Goal: Task Accomplishment & Management: Manage account settings

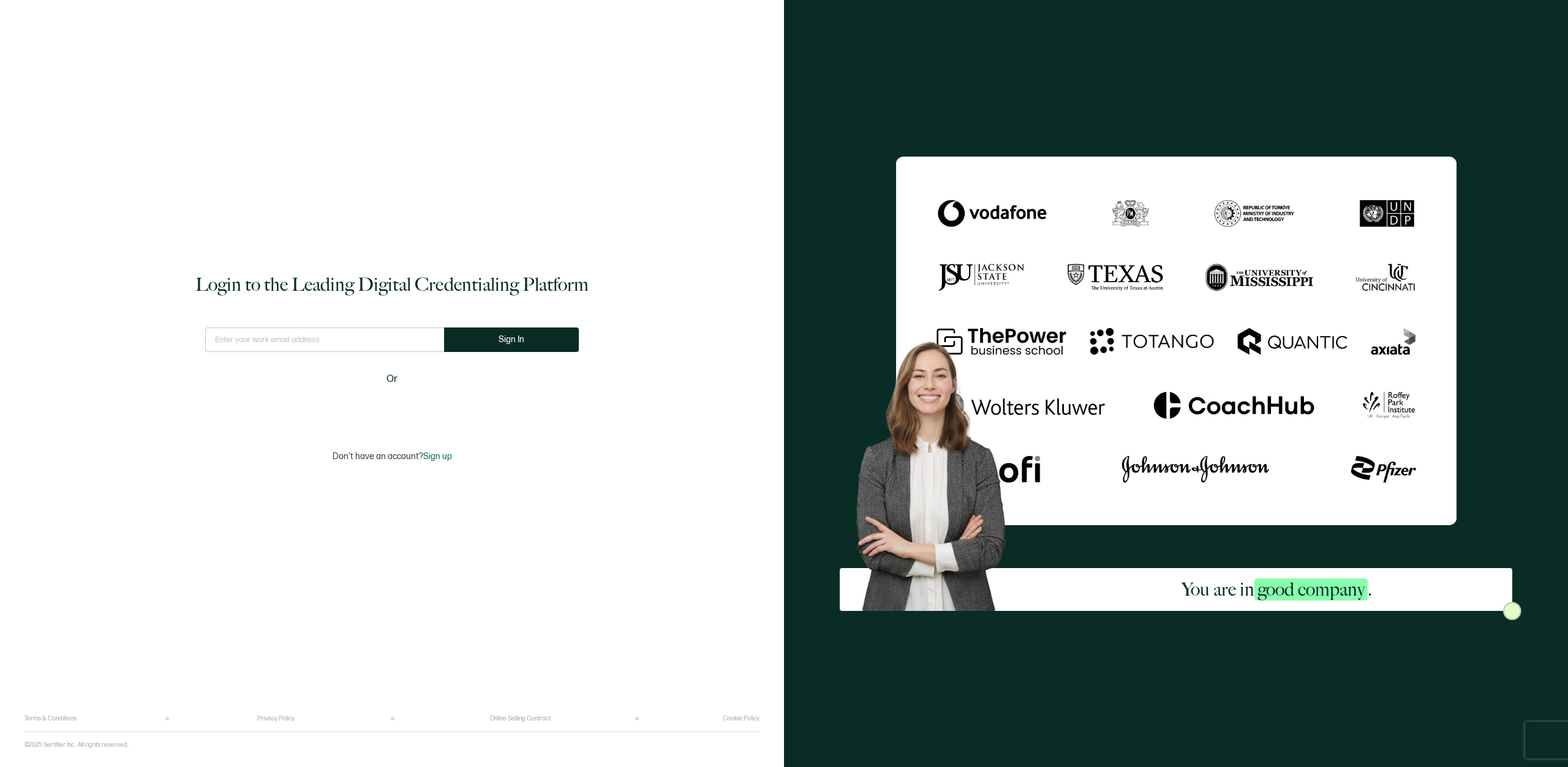
click at [270, 343] on input "text" at bounding box center [324, 339] width 239 height 24
click at [507, 334] on button "Sign In" at bounding box center [516, 339] width 134 height 24
click at [312, 340] on input "admin@qualitygurus,com" at bounding box center [324, 339] width 248 height 24
type input "[EMAIL_ADDRESS][DOMAIN_NAME]"
click at [512, 340] on span "Sign In" at bounding box center [511, 339] width 25 height 9
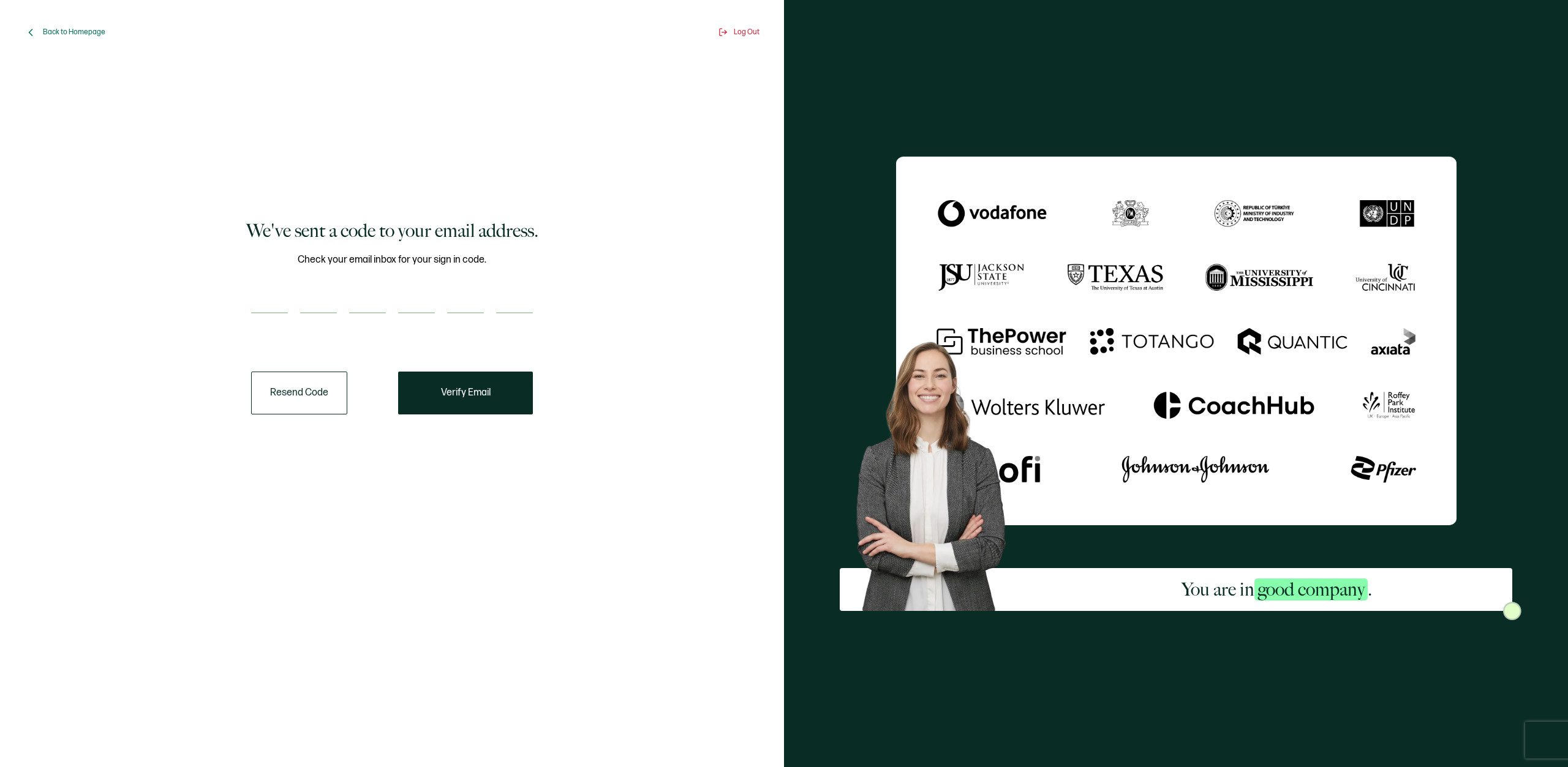
click at [267, 307] on input "number" at bounding box center [270, 301] width 37 height 24
type input "3"
type input "8"
type input "0"
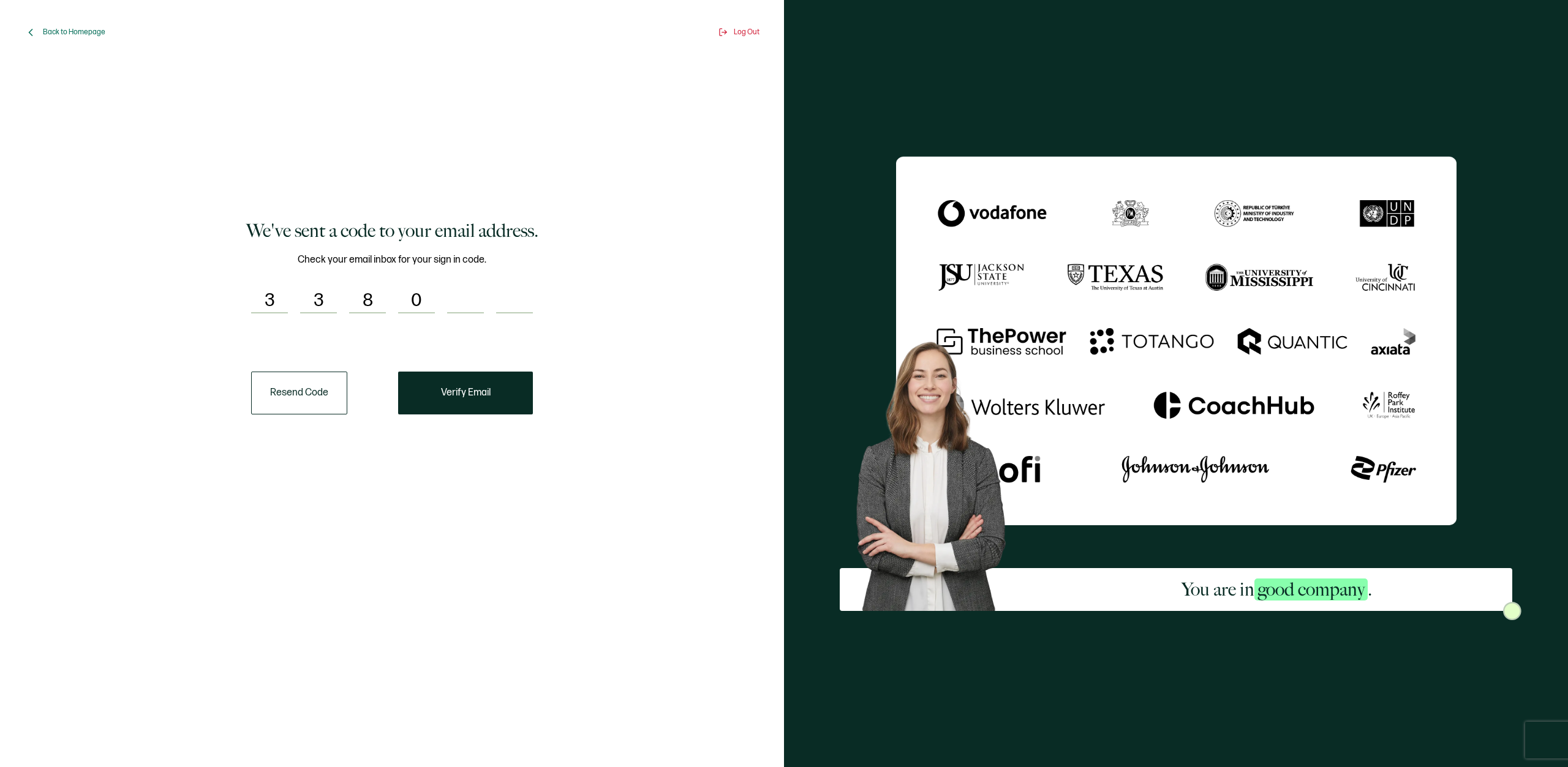
type input "1"
type input "5"
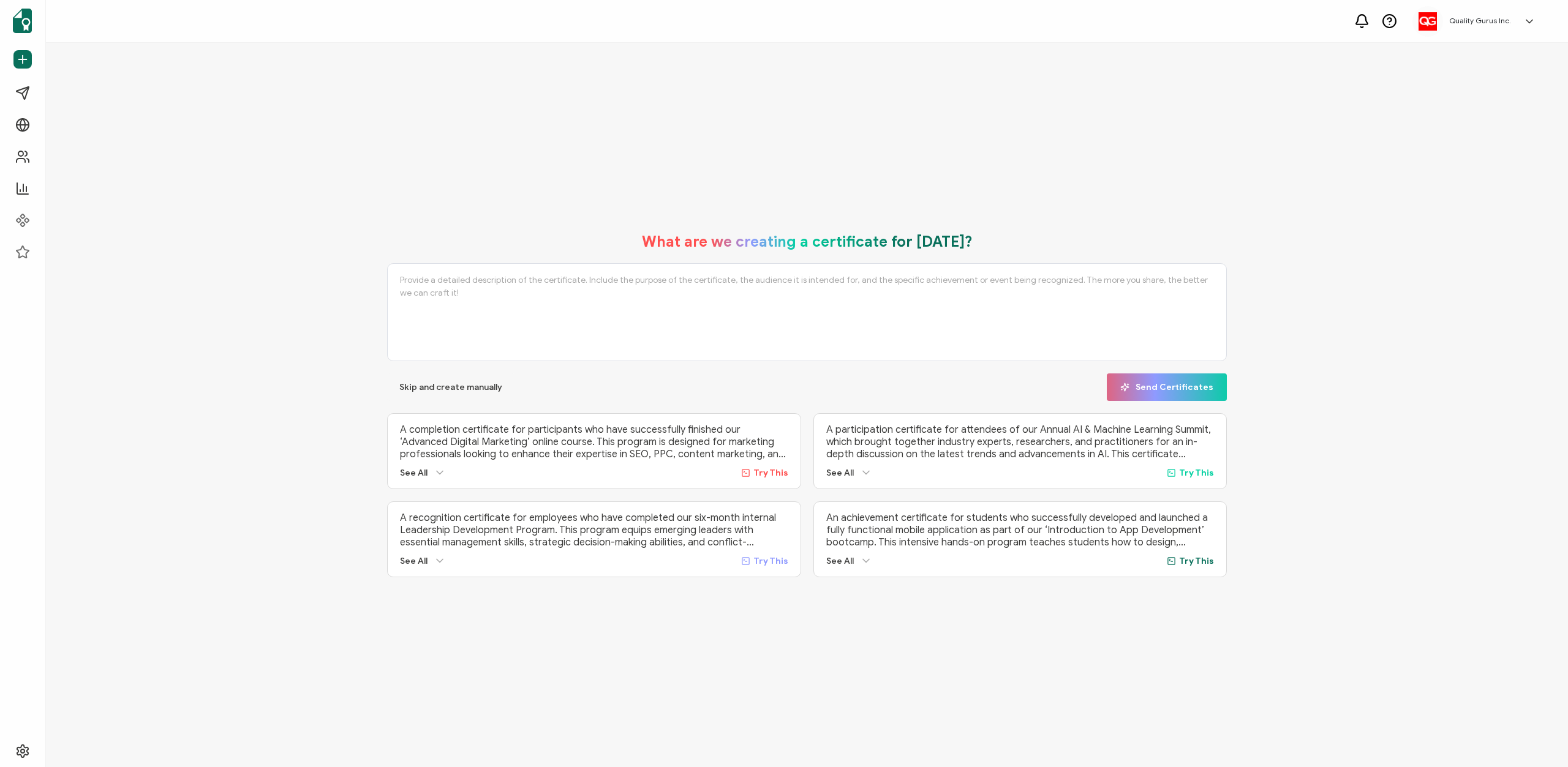
click at [478, 393] on button "Skip and create manually" at bounding box center [451, 387] width 128 height 27
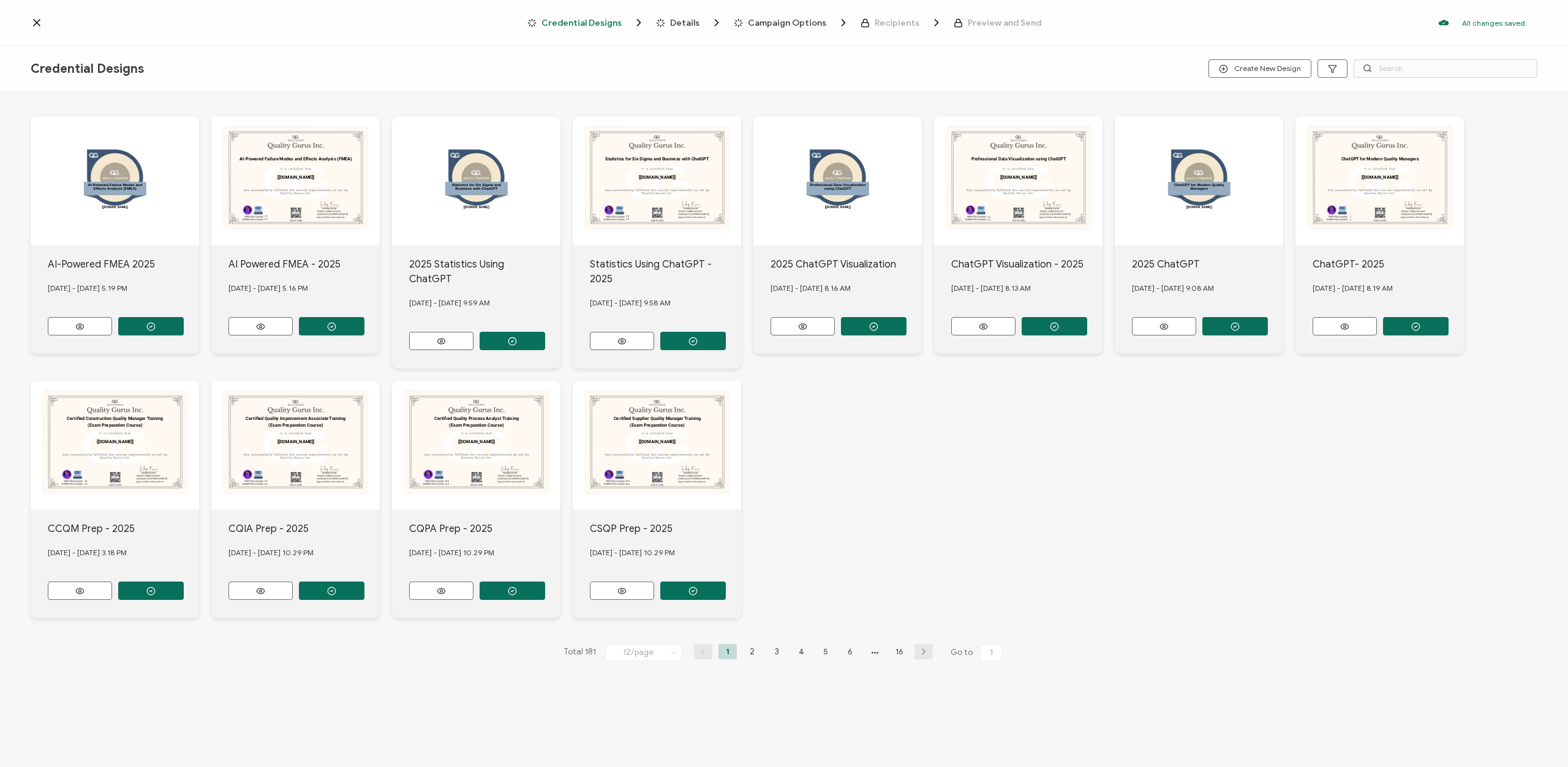
click at [35, 23] on icon at bounding box center [36, 22] width 13 height 13
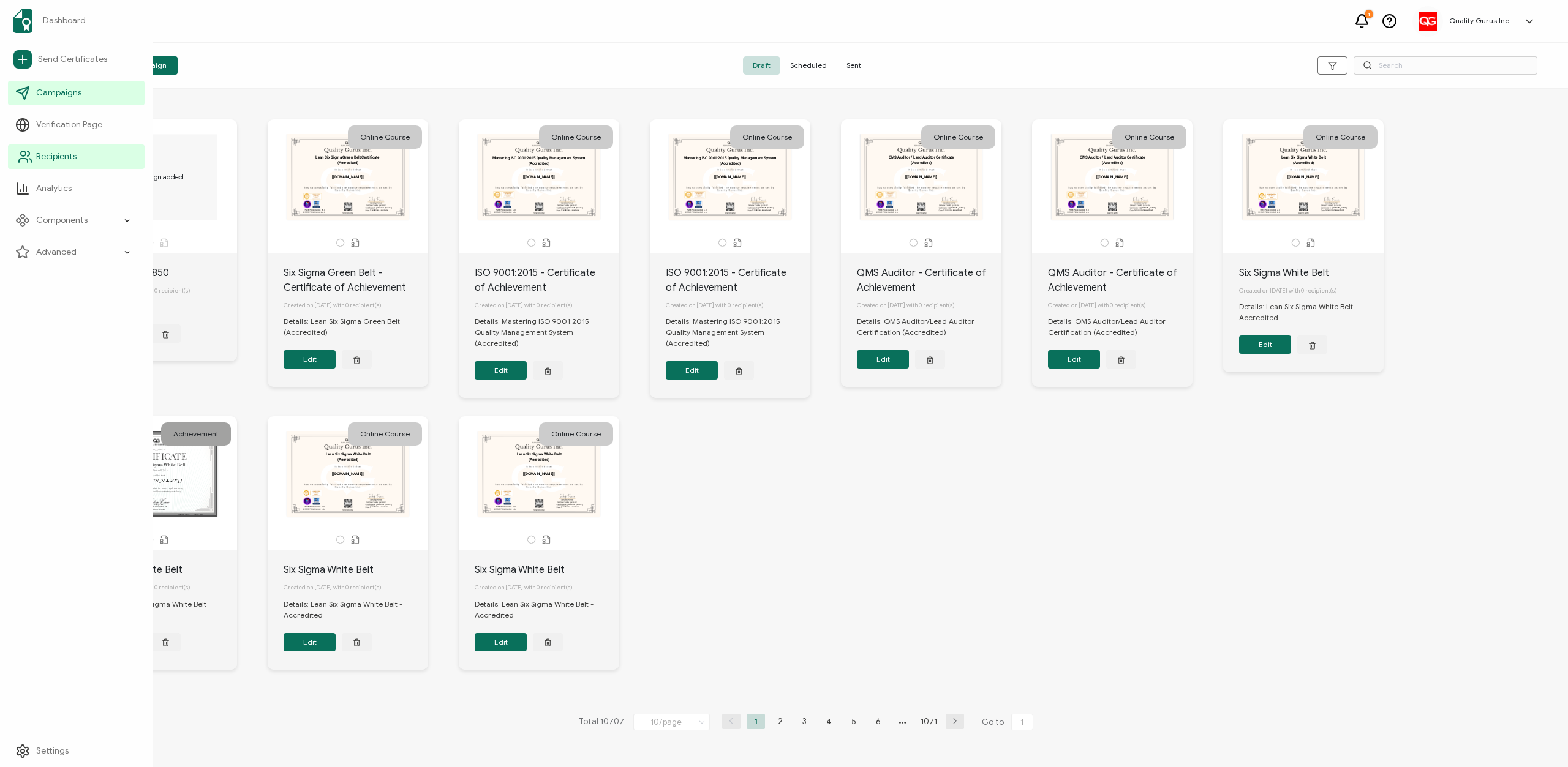
click at [30, 159] on icon at bounding box center [30, 161] width 2 height 4
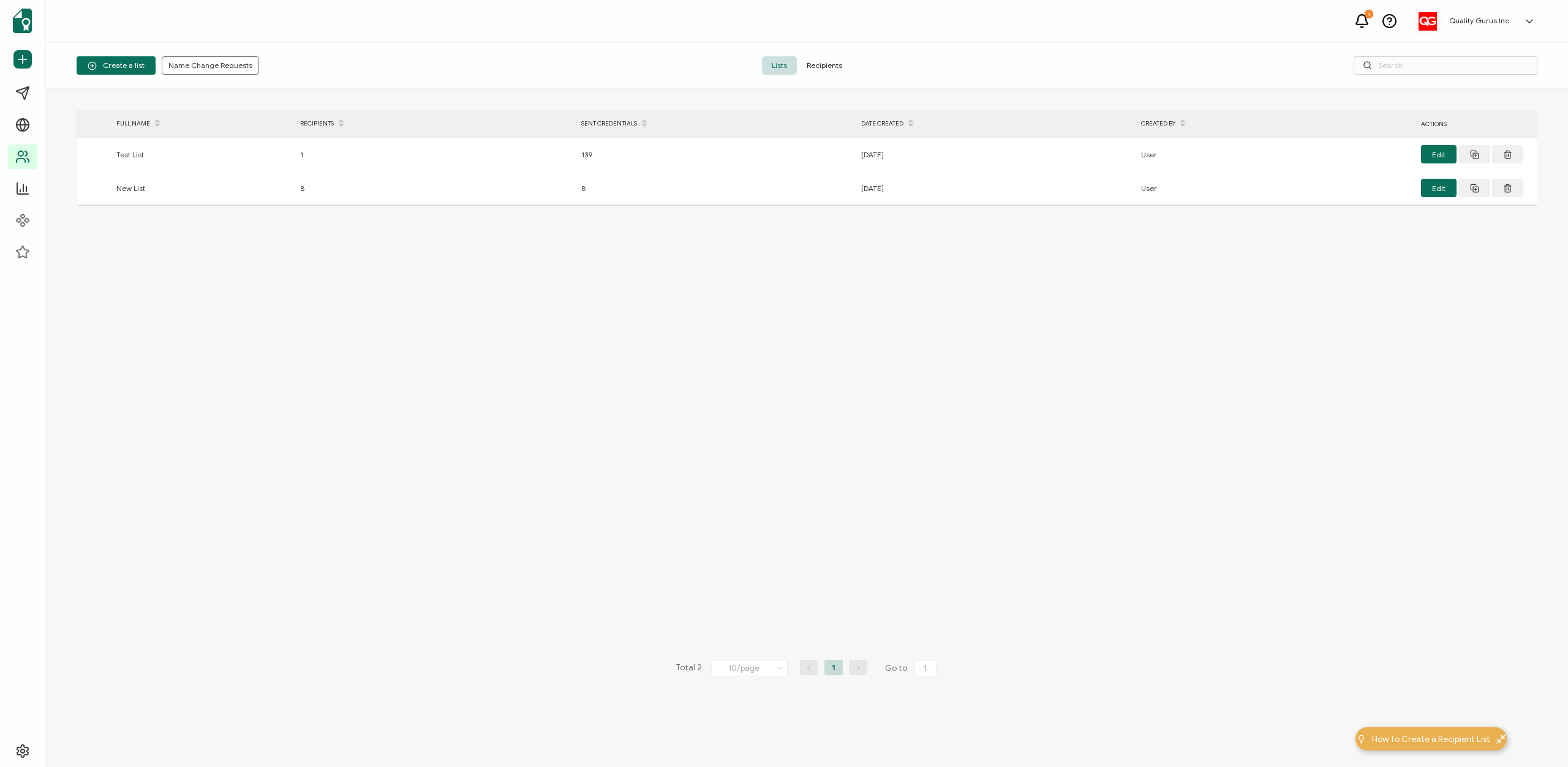
click at [817, 67] on span "Recipients" at bounding box center [824, 65] width 56 height 18
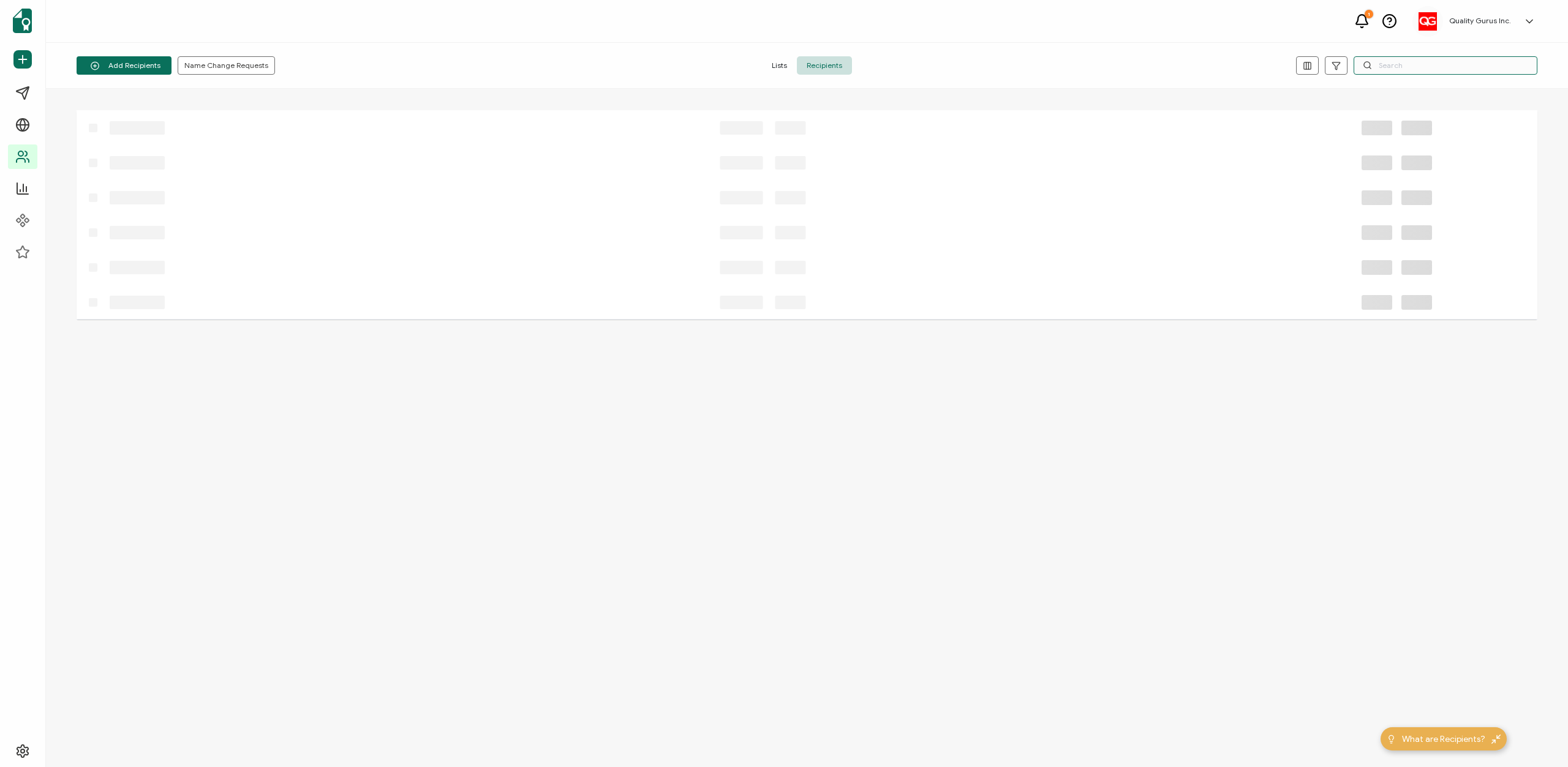
click at [1398, 69] on input "text" at bounding box center [1445, 65] width 184 height 18
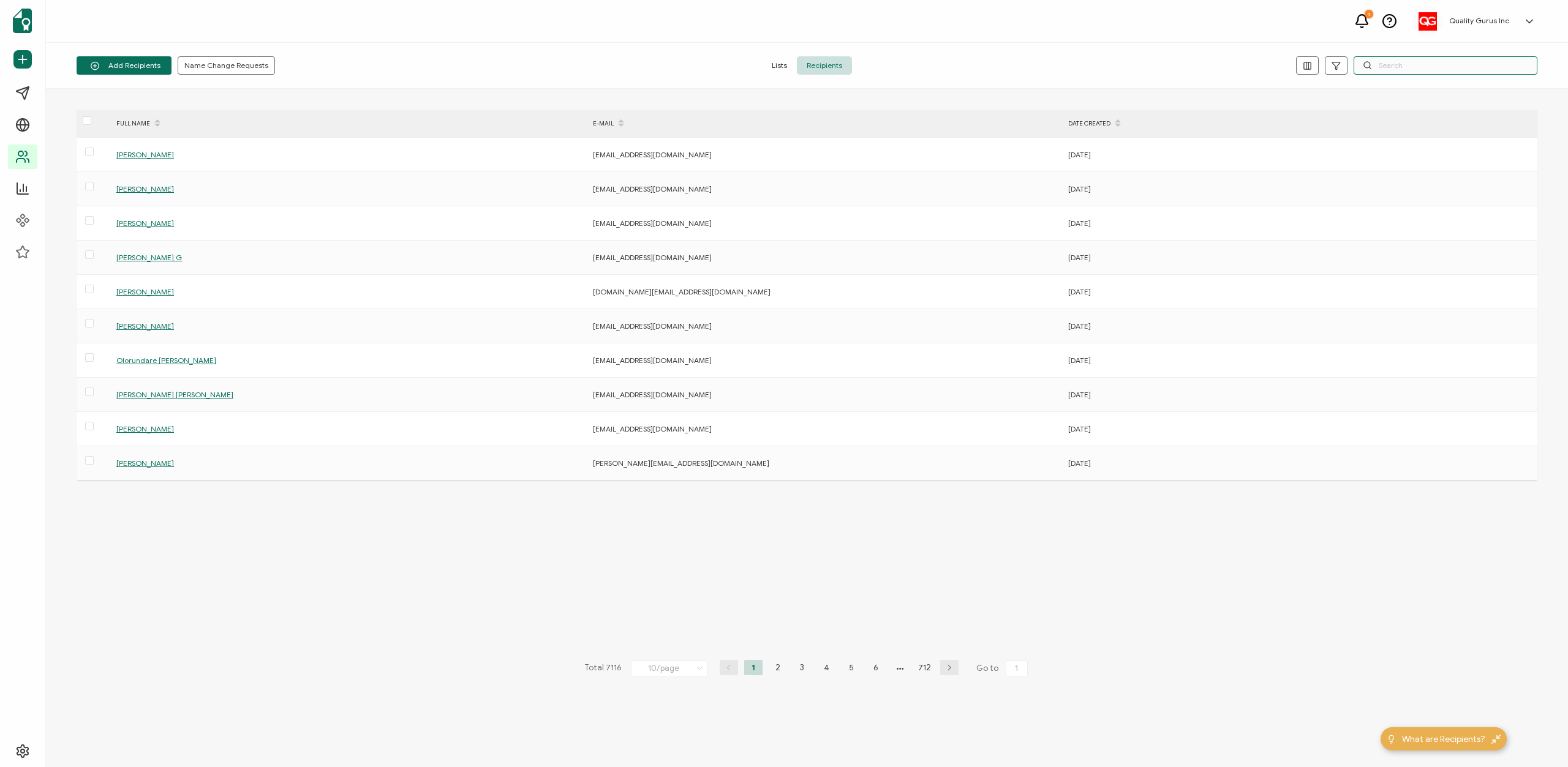
paste input "[EMAIL_ADDRESS][DOMAIN_NAME]"
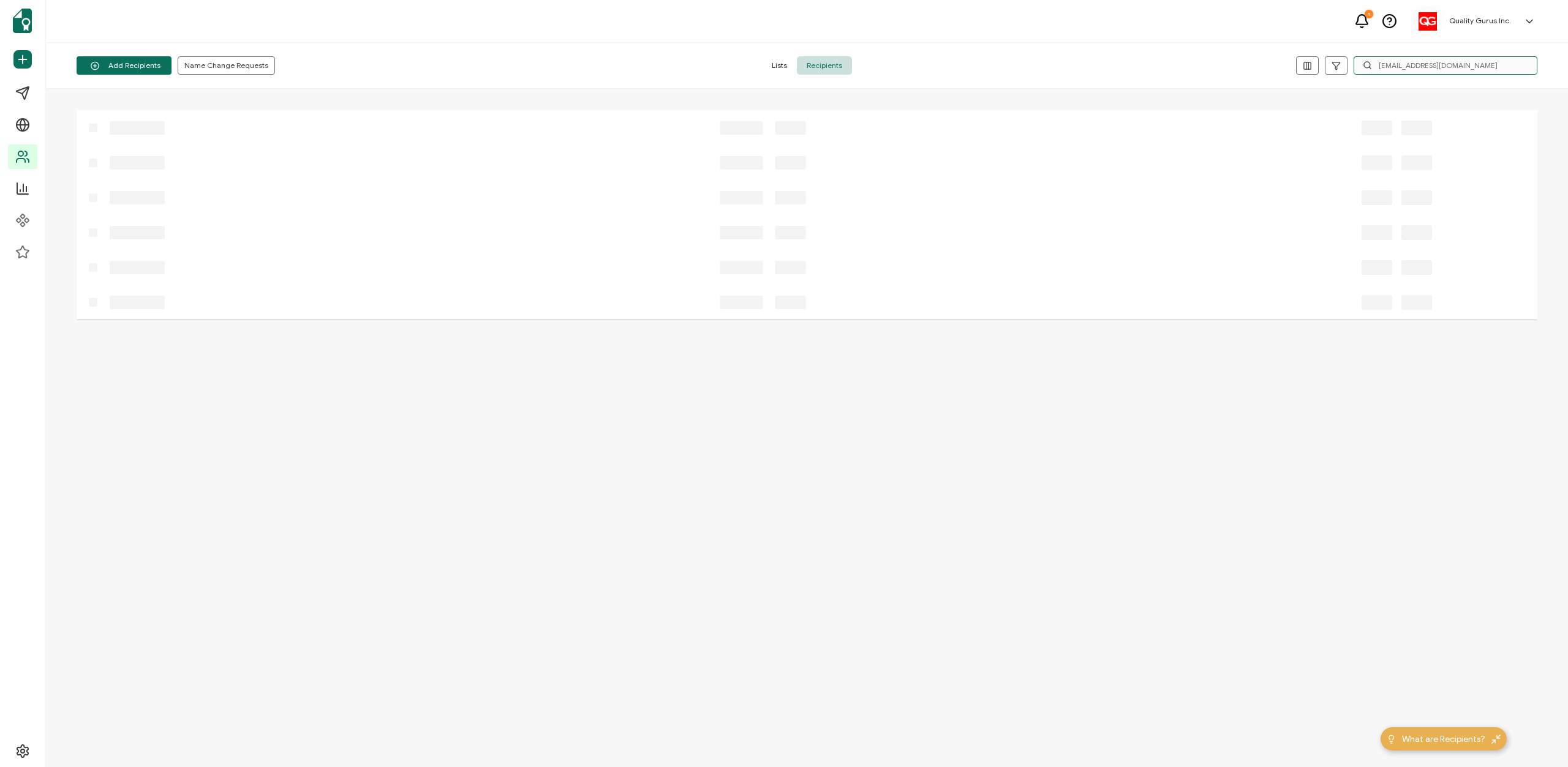
type input "[EMAIL_ADDRESS][DOMAIN_NAME]"
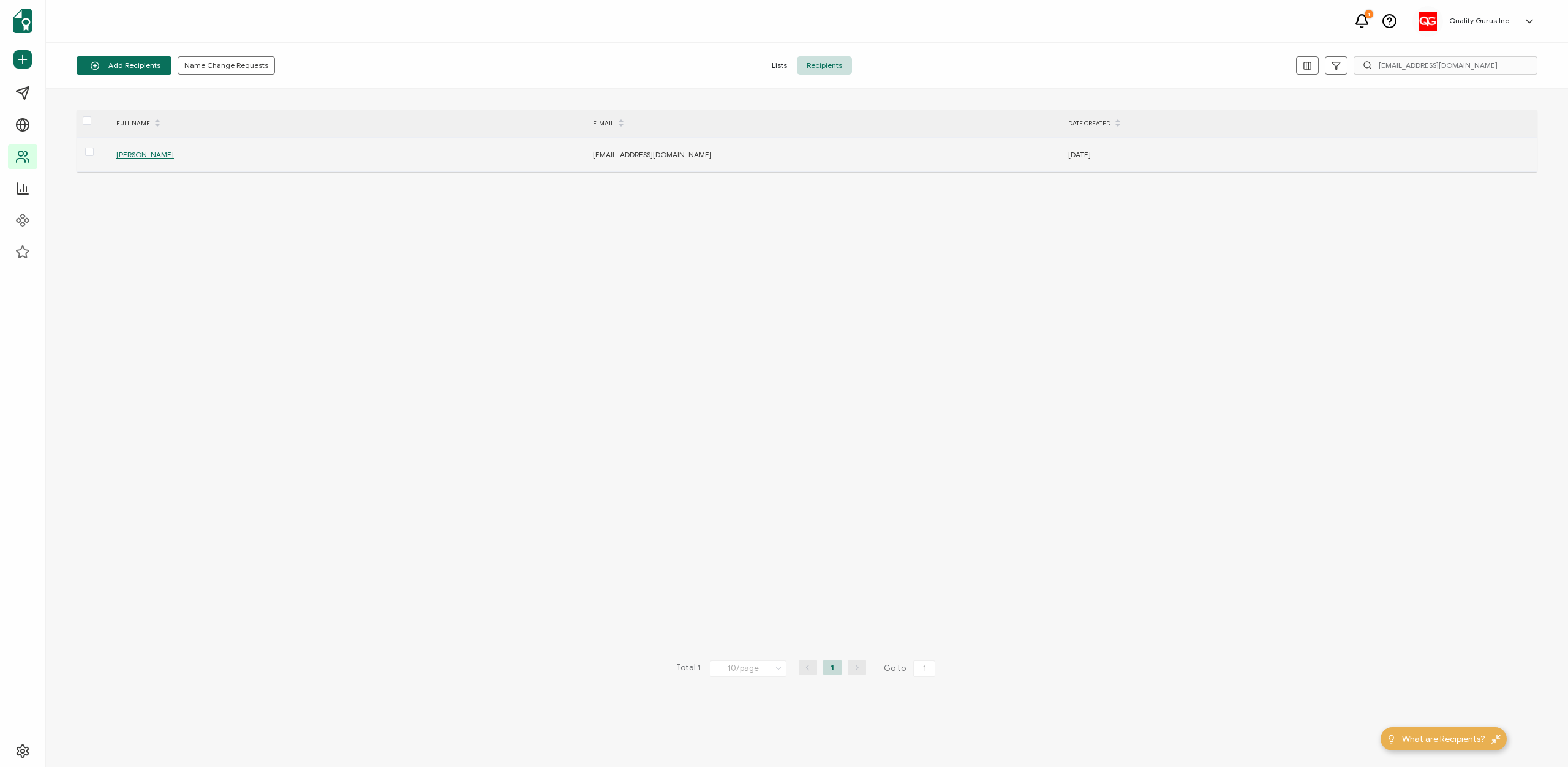
click at [132, 158] on span "[PERSON_NAME]" at bounding box center [145, 154] width 57 height 9
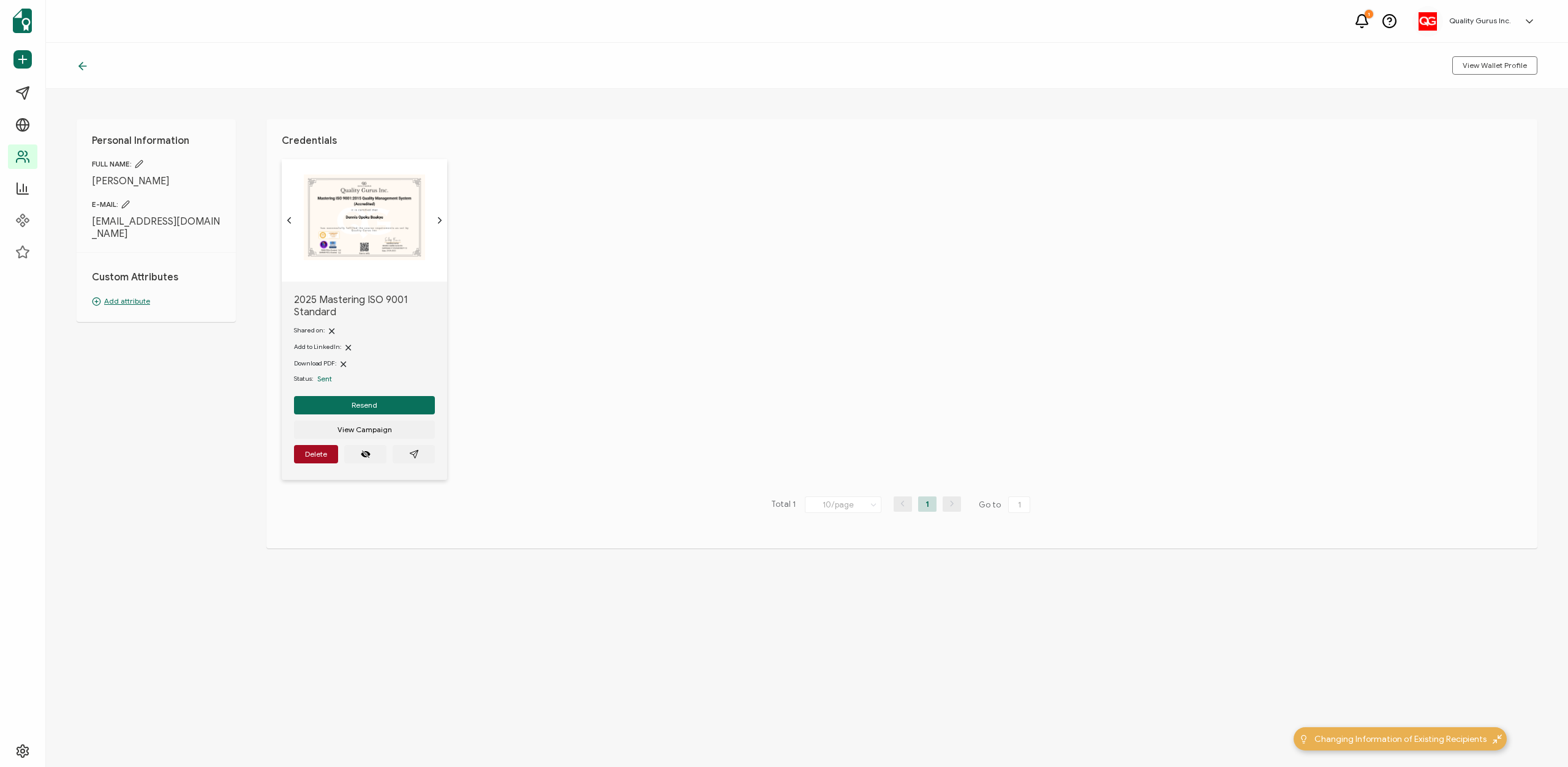
click at [140, 163] on icon at bounding box center [138, 164] width 9 height 9
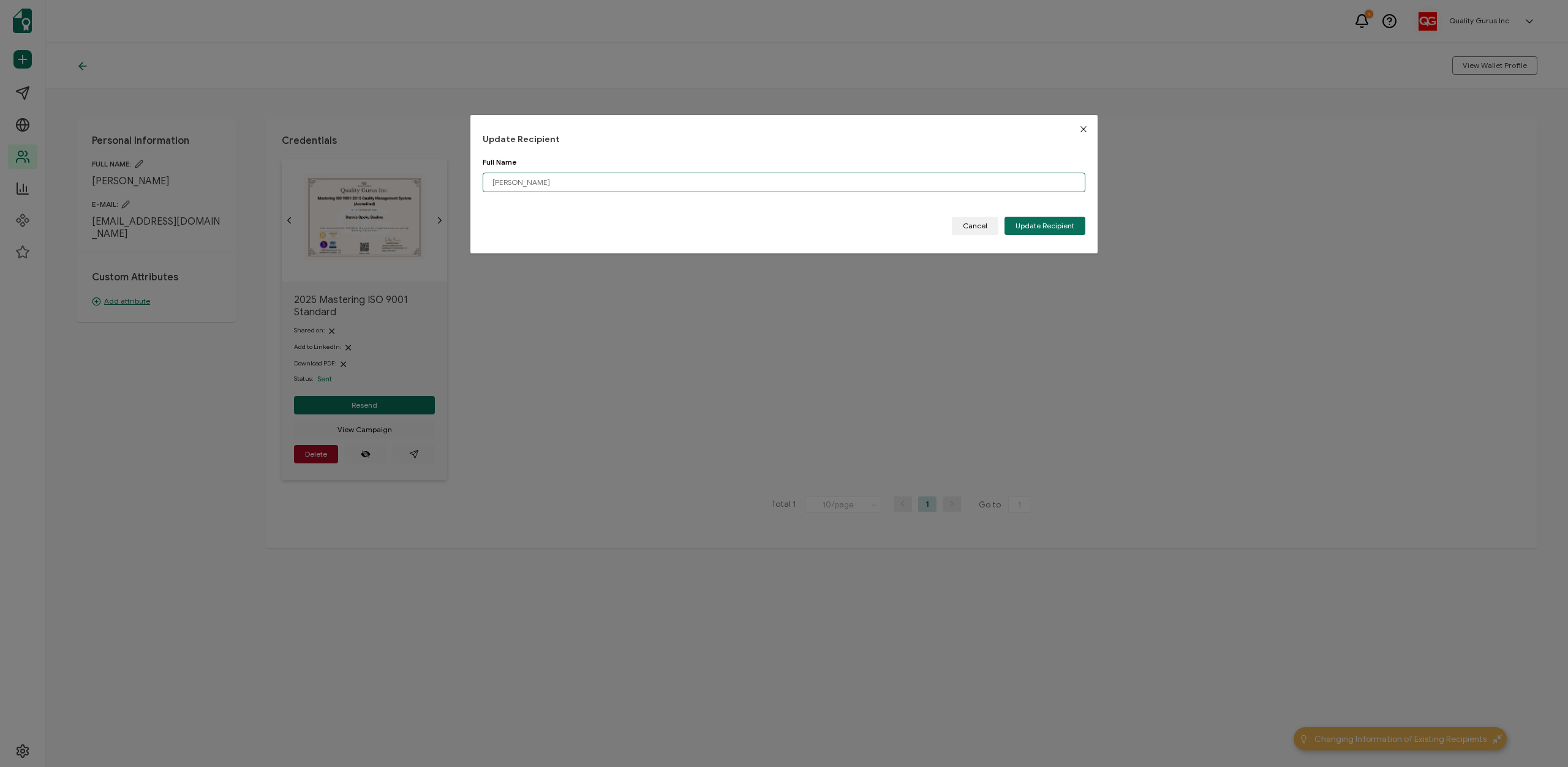
drag, startPoint x: 555, startPoint y: 183, endPoint x: 475, endPoint y: 182, distance: 80.0
click at [483, 182] on input "[PERSON_NAME]" at bounding box center [784, 182] width 603 height 19
paste input "[PERSON_NAME]"
type input "[PERSON_NAME]"
click at [1029, 227] on span "Update Recipient" at bounding box center [1045, 226] width 58 height 8
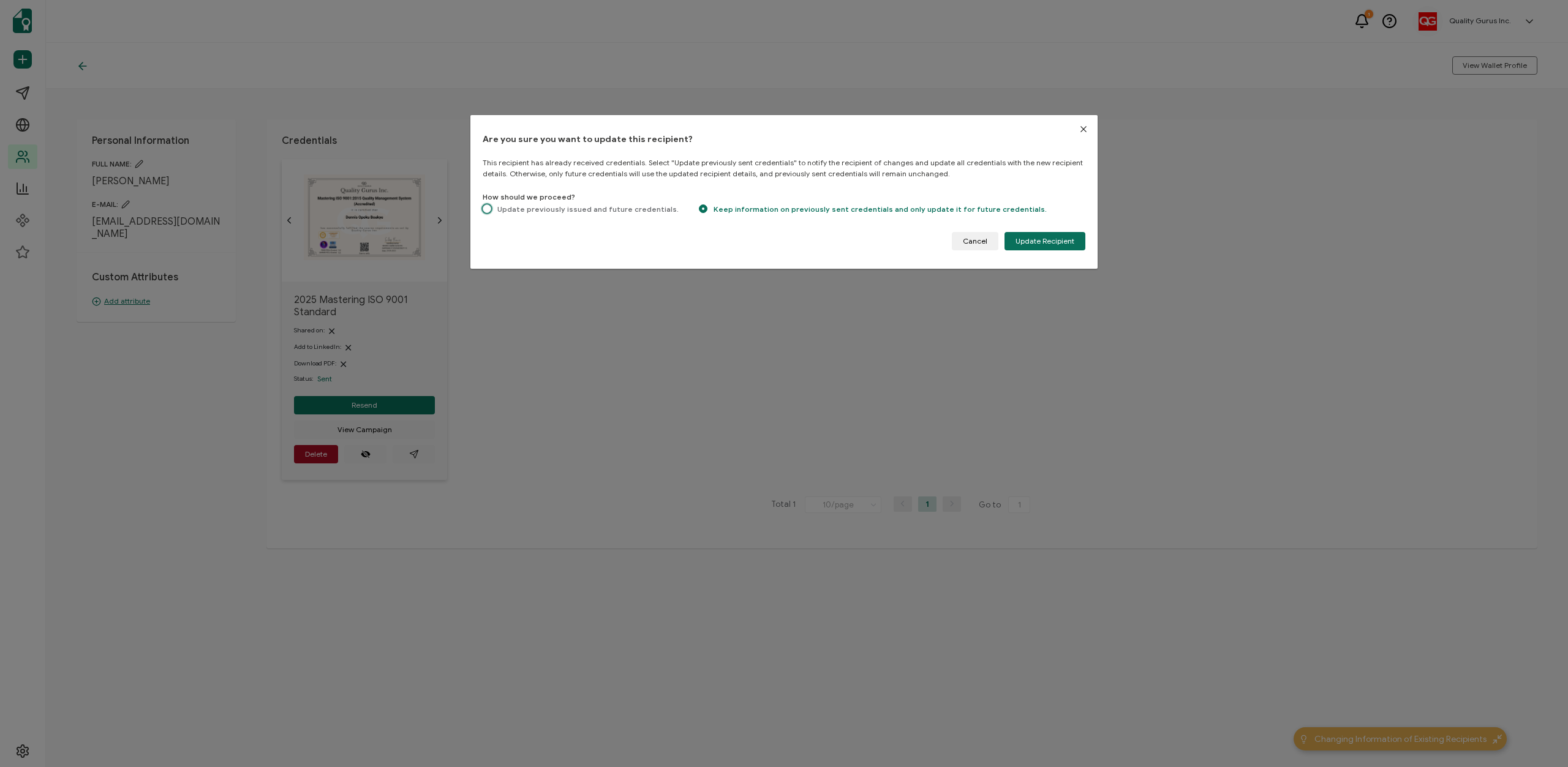
click at [568, 210] on span "Update previously issued and future credentials." at bounding box center [584, 208] width 187 height 9
click at [491, 210] on input "Update previously issued and future credentials." at bounding box center [487, 209] width 9 height 11
radio input "true"
radio input "false"
click at [1052, 239] on span "Update Recipient" at bounding box center [1045, 241] width 58 height 8
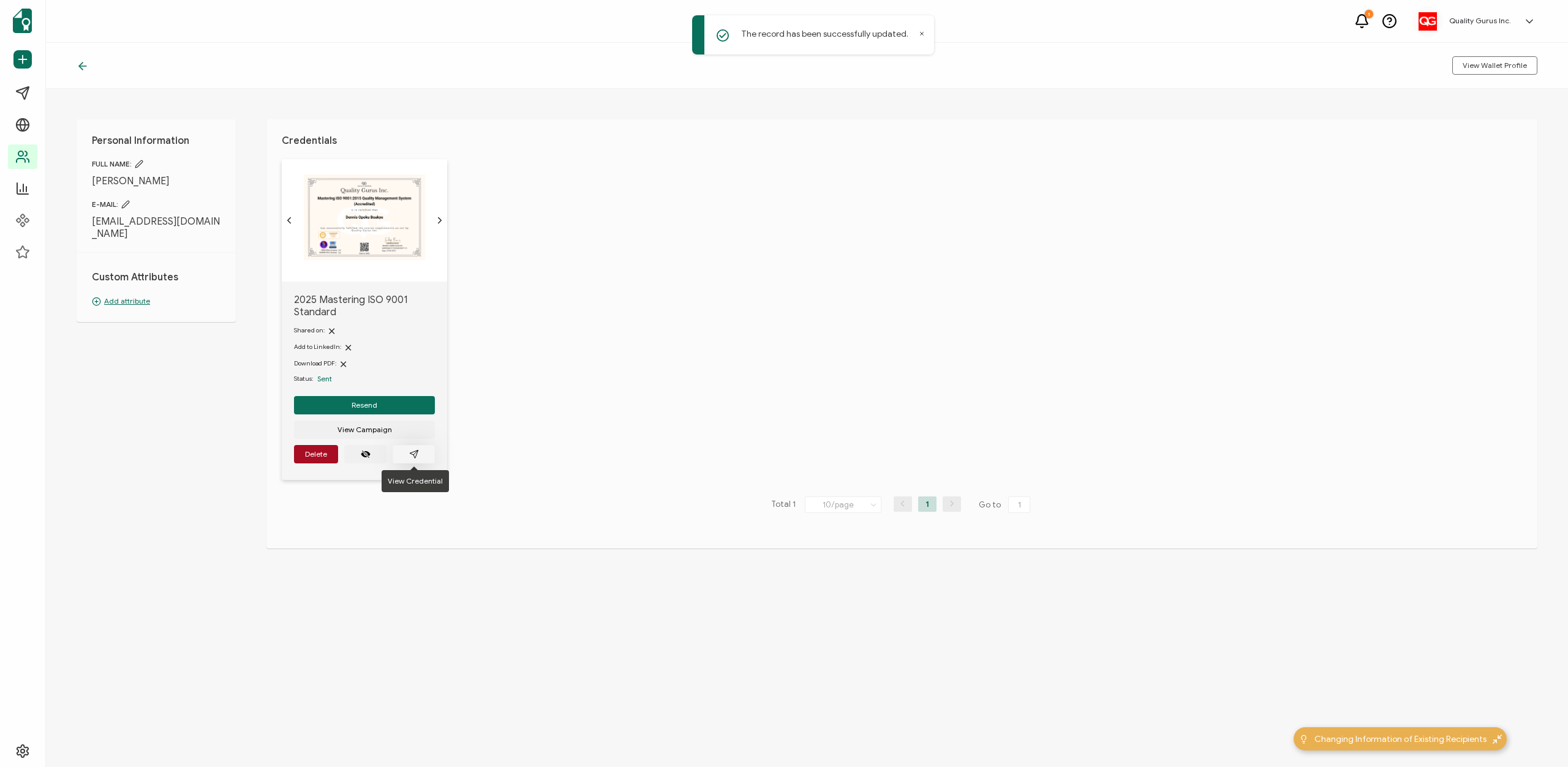
click at [415, 452] on icon "paper plane outline" at bounding box center [414, 455] width 10 height 10
click at [369, 402] on span "Resend" at bounding box center [364, 406] width 25 height 8
